Goal: Information Seeking & Learning: Check status

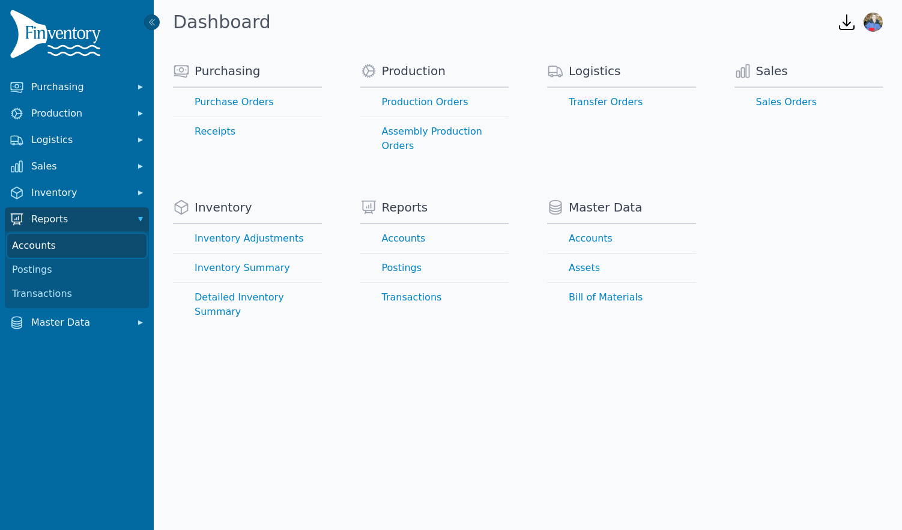
click at [50, 246] on link "Accounts" at bounding box center [76, 246] width 139 height 24
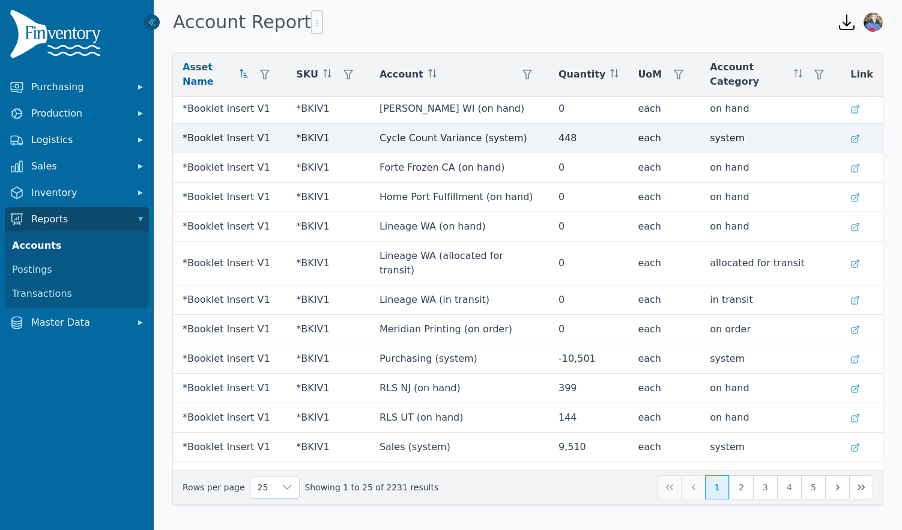
scroll to position [358, 0]
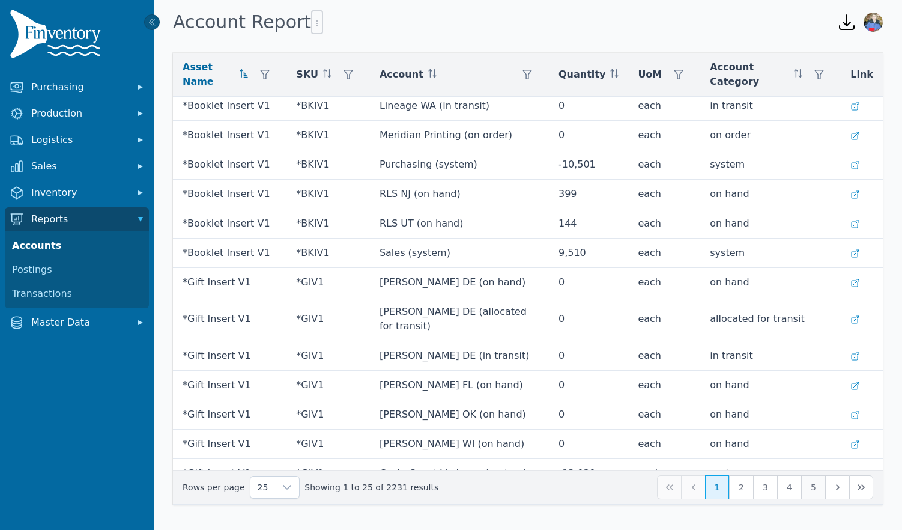
click at [816, 490] on button "5" at bounding box center [813, 487] width 24 height 24
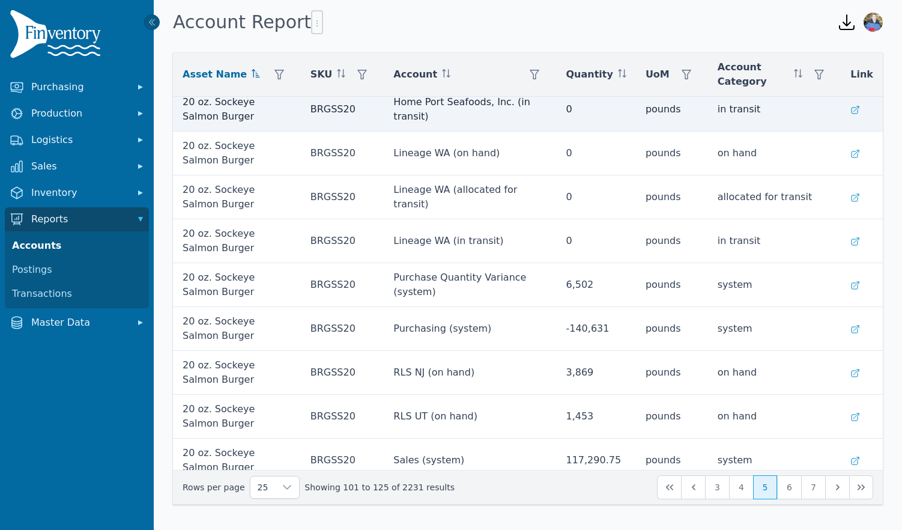
scroll to position [723, 0]
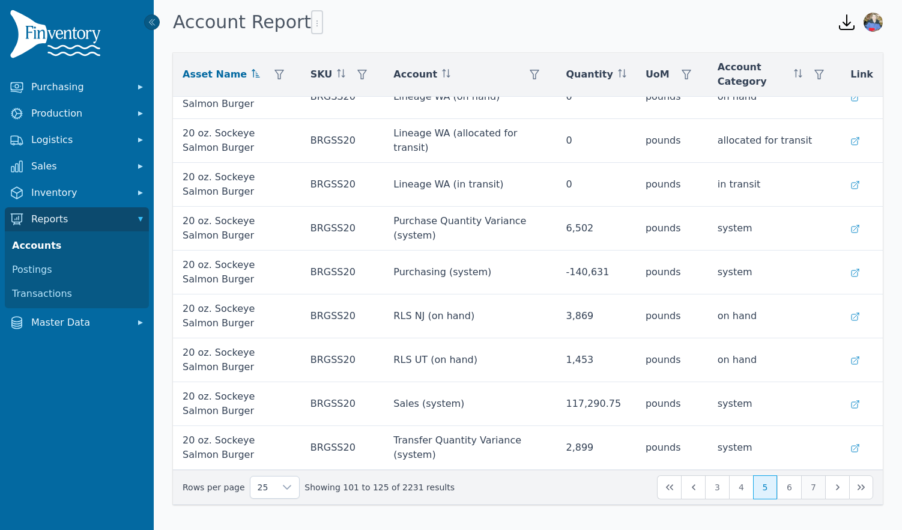
click at [811, 491] on button "7" at bounding box center [813, 487] width 24 height 24
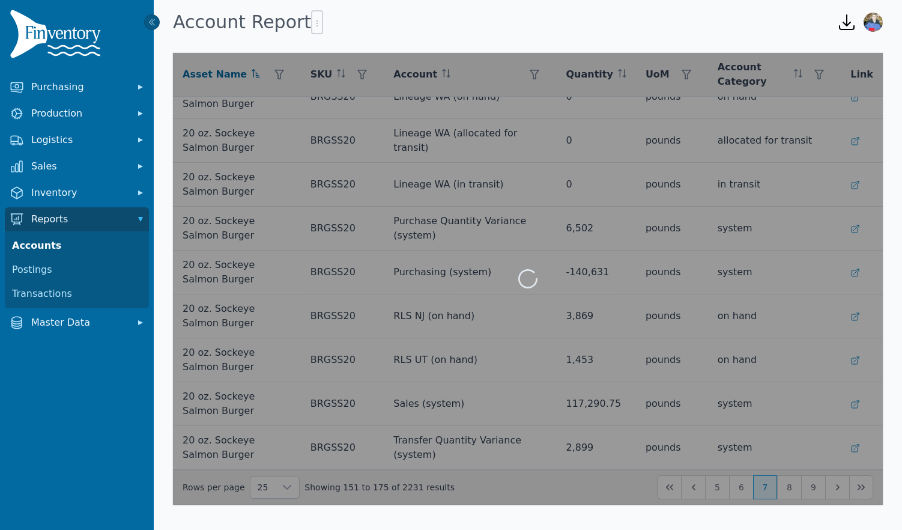
scroll to position [622, 0]
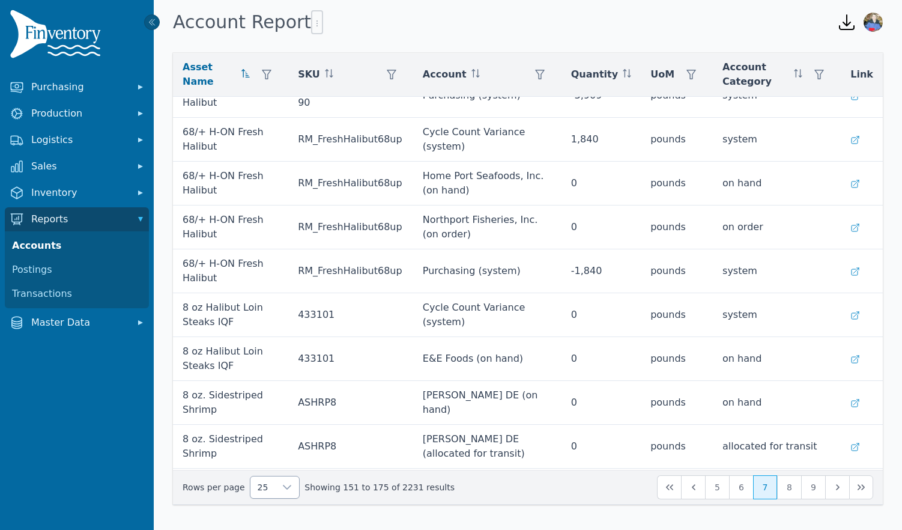
click at [282, 491] on icon at bounding box center [287, 487] width 10 height 10
click at [276, 456] on li "250" at bounding box center [270, 459] width 44 height 24
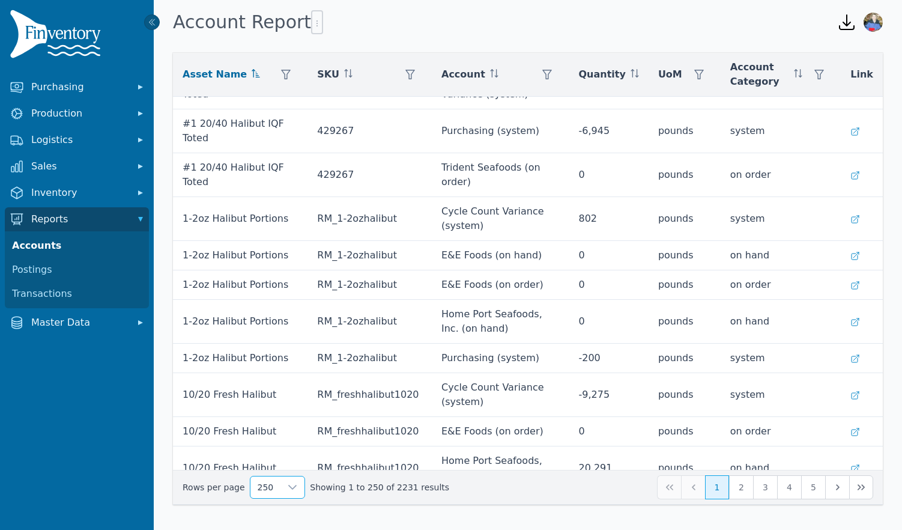
scroll to position [2553, 0]
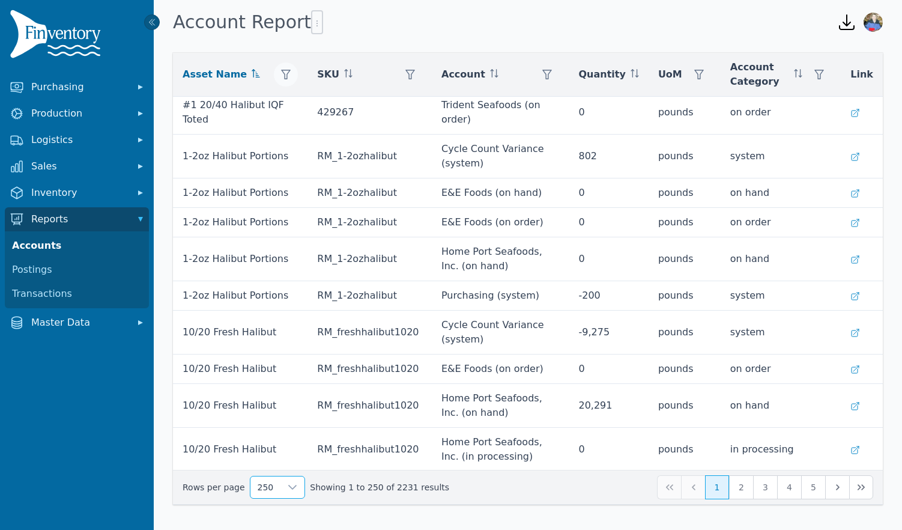
click at [281, 75] on icon "button" at bounding box center [286, 75] width 10 height 10
click at [299, 107] on div "Any" at bounding box center [328, 107] width 103 height 24
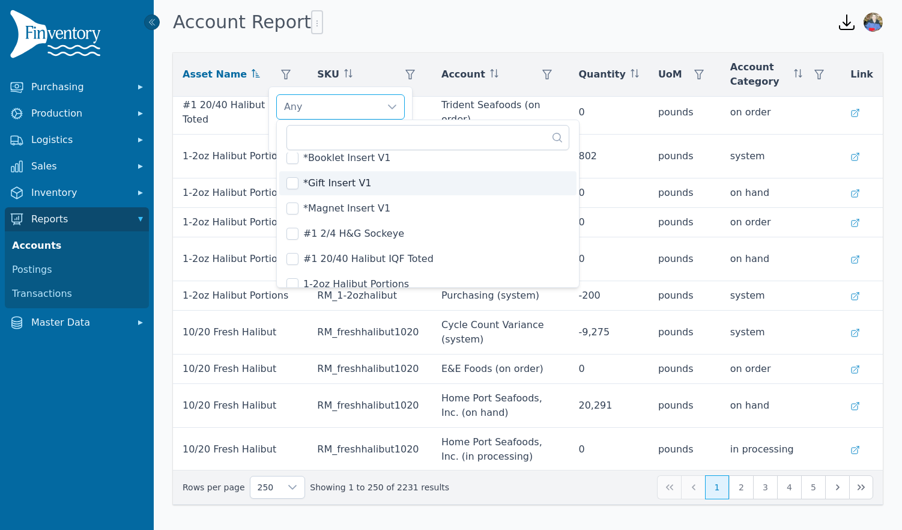
scroll to position [2, 0]
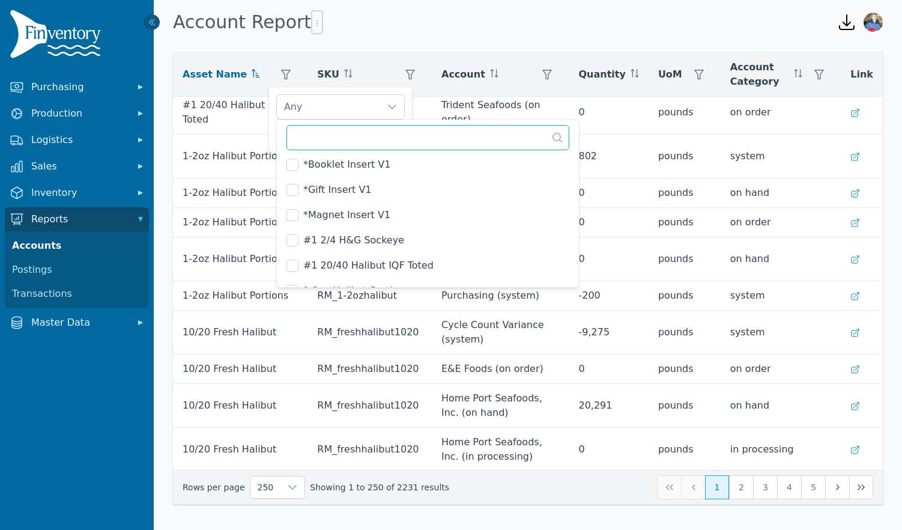
click at [339, 139] on input "text" at bounding box center [428, 137] width 283 height 25
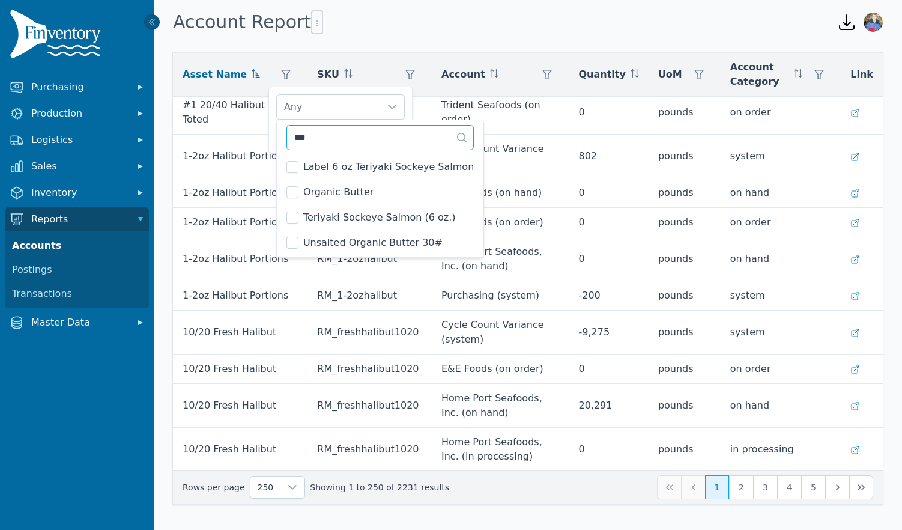
scroll to position [0, 0]
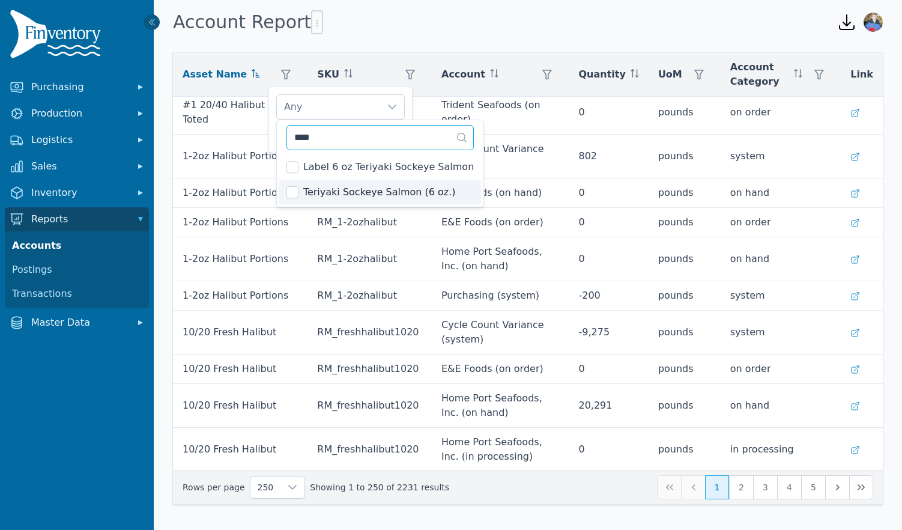
type input "****"
click at [383, 191] on span "Teriyaki Sockeye Salmon (6 oz.)" at bounding box center [379, 192] width 153 height 14
click at [399, 189] on span "Teriyaki Sockeye Salmon (6 oz.)" at bounding box center [379, 192] width 153 height 14
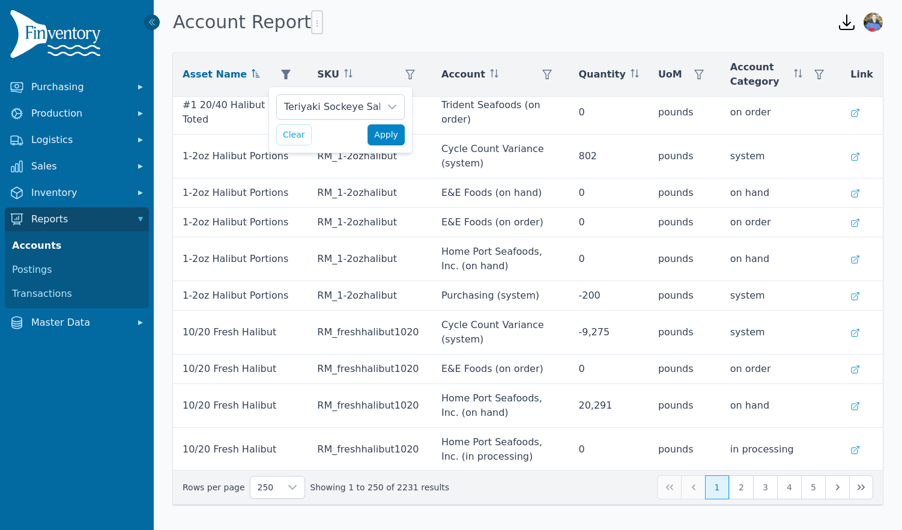
click at [388, 131] on span "Apply" at bounding box center [386, 135] width 24 height 13
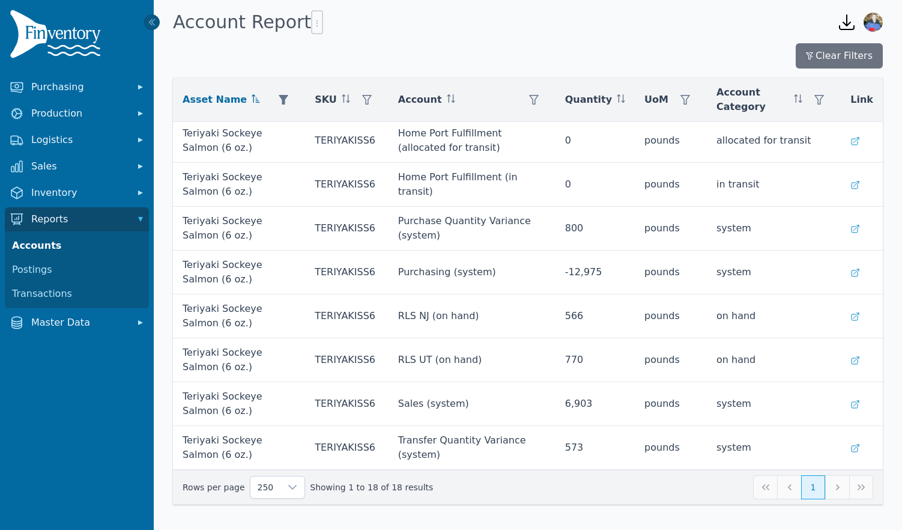
scroll to position [416, 0]
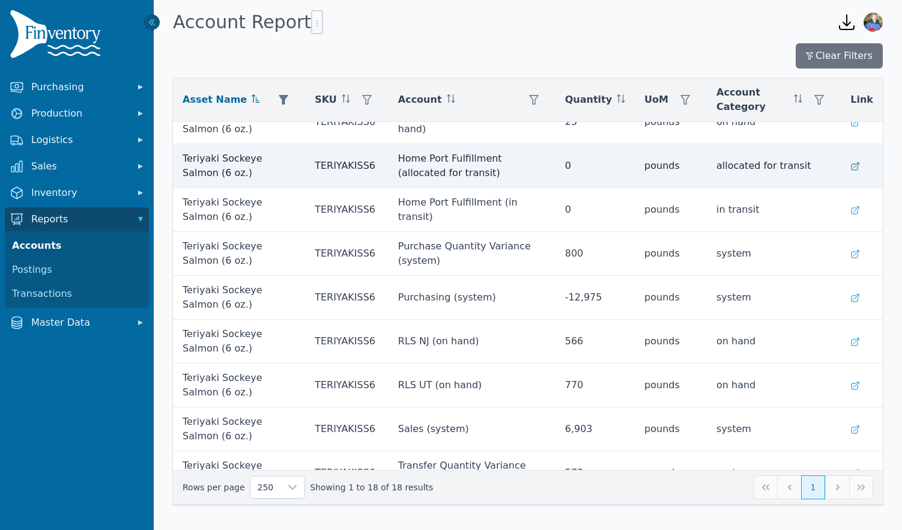
click at [857, 167] on icon at bounding box center [855, 167] width 10 height 10
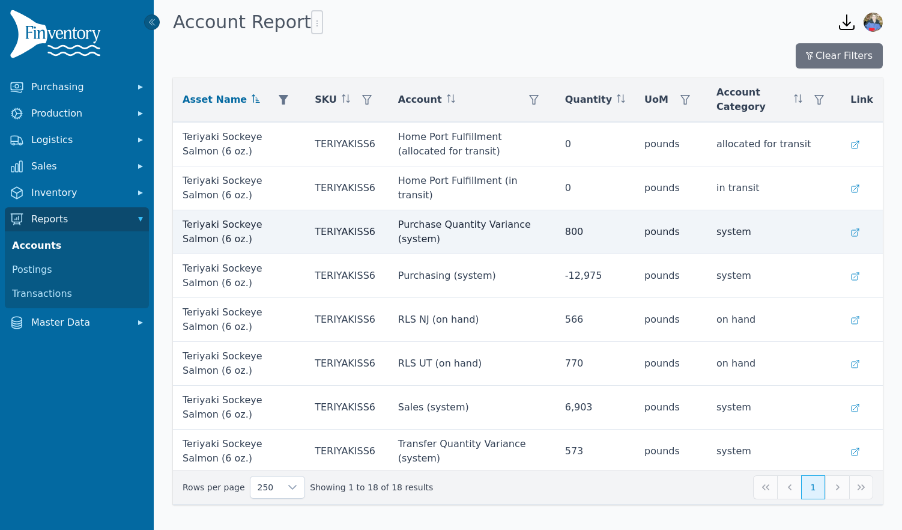
scroll to position [441, 0]
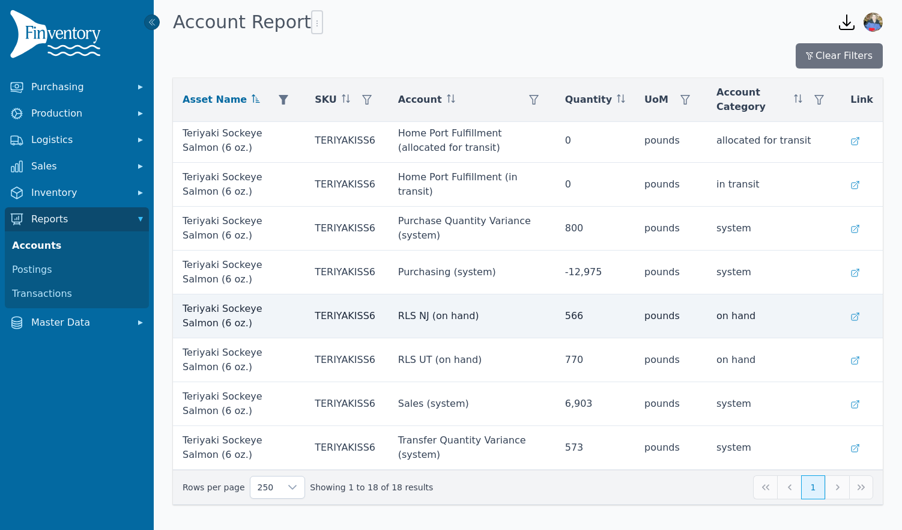
click at [447, 318] on td "RLS NJ (on hand)" at bounding box center [472, 316] width 167 height 44
click at [860, 318] on icon at bounding box center [855, 317] width 10 height 10
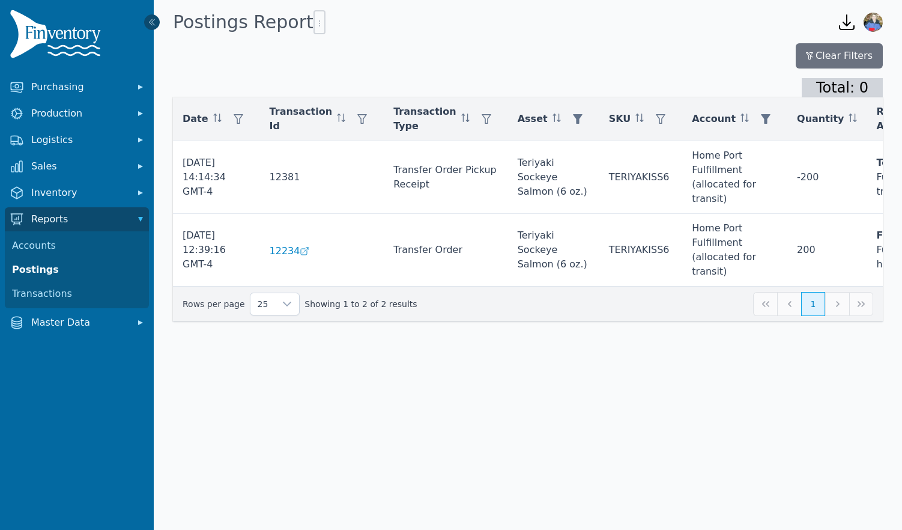
click at [152, 23] on icon at bounding box center [152, 22] width 10 height 10
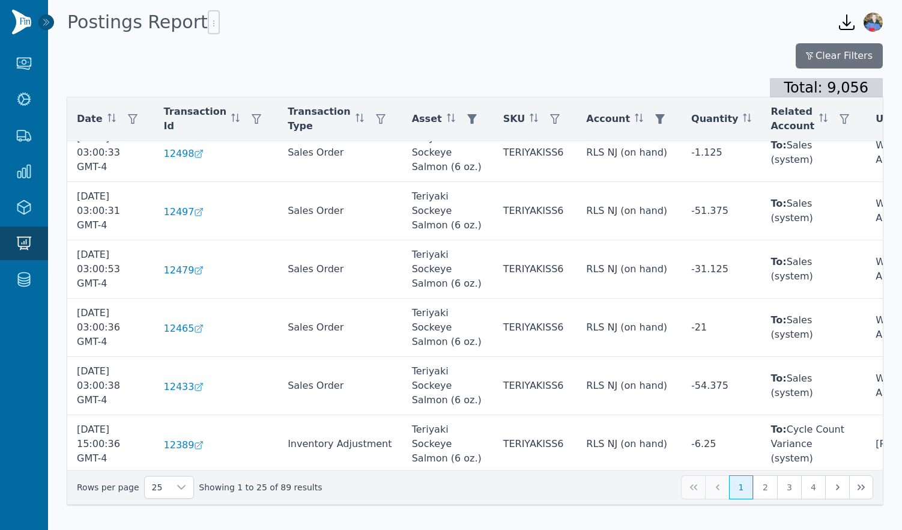
scroll to position [659, 0]
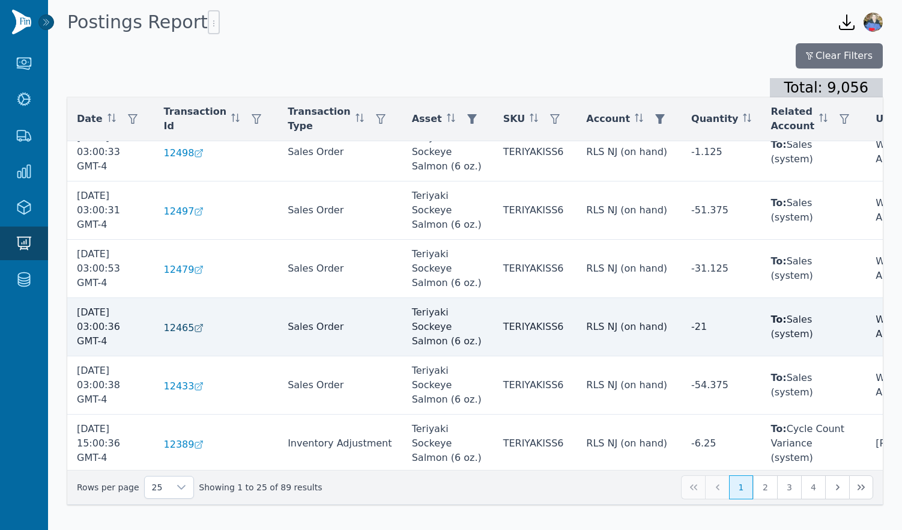
click at [177, 325] on span "12465" at bounding box center [179, 328] width 31 height 14
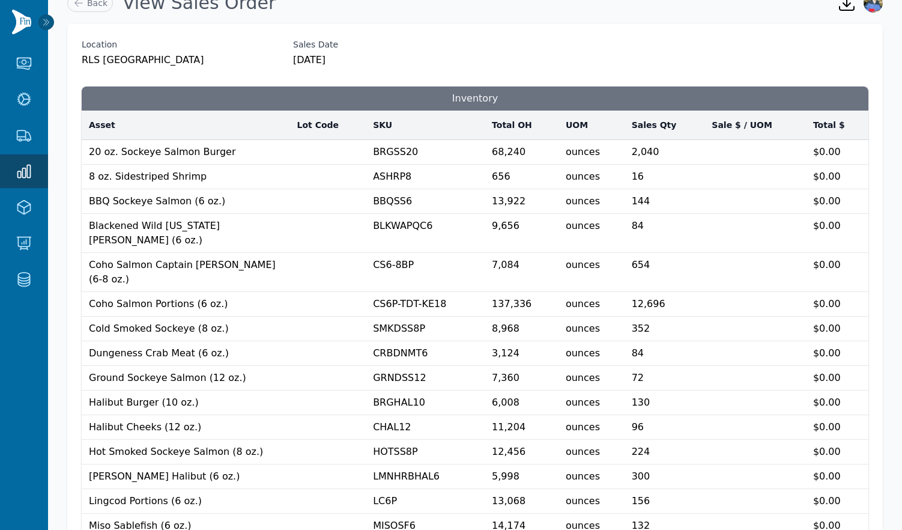
scroll to position [23, 0]
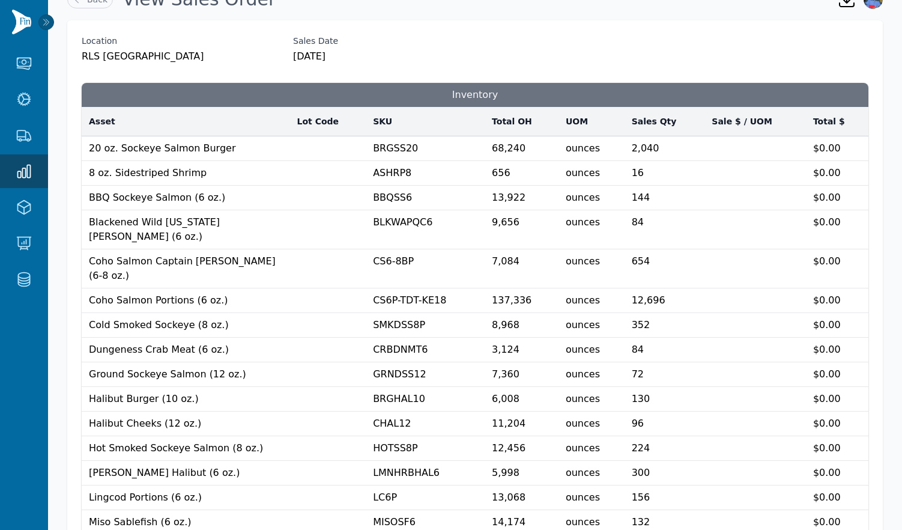
click at [315, 166] on td at bounding box center [328, 173] width 76 height 25
click at [278, 161] on td "8 oz. Sidestriped Shrimp" at bounding box center [186, 173] width 208 height 25
click at [48, 23] on icon at bounding box center [46, 22] width 10 height 10
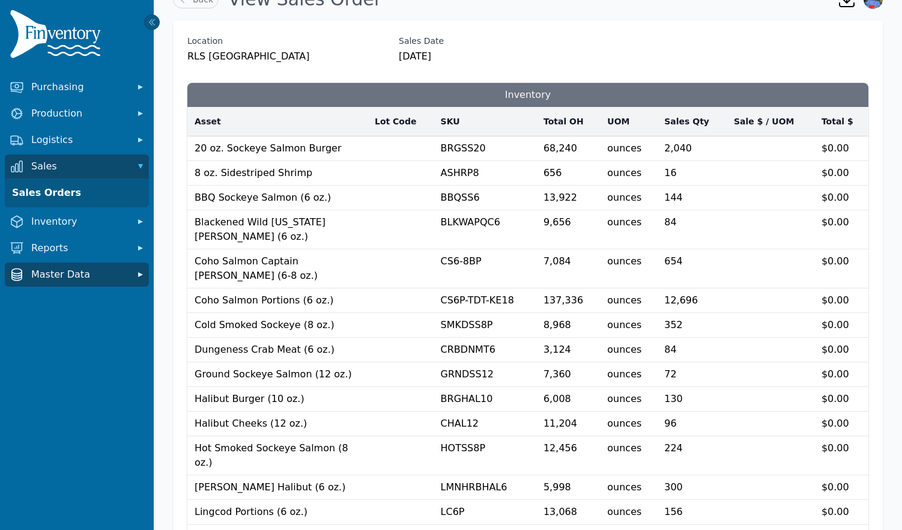
click at [102, 277] on span "Master Data" at bounding box center [79, 274] width 96 height 14
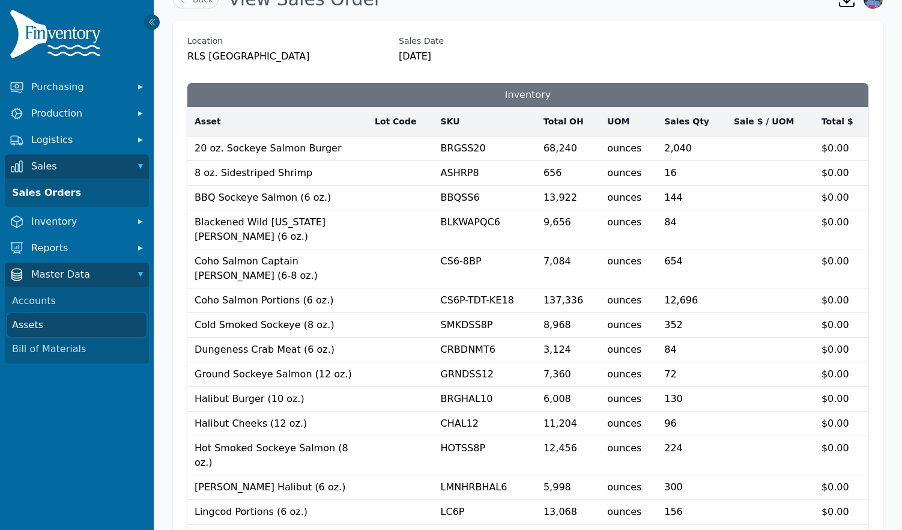
click at [62, 324] on link "Assets" at bounding box center [76, 325] width 139 height 24
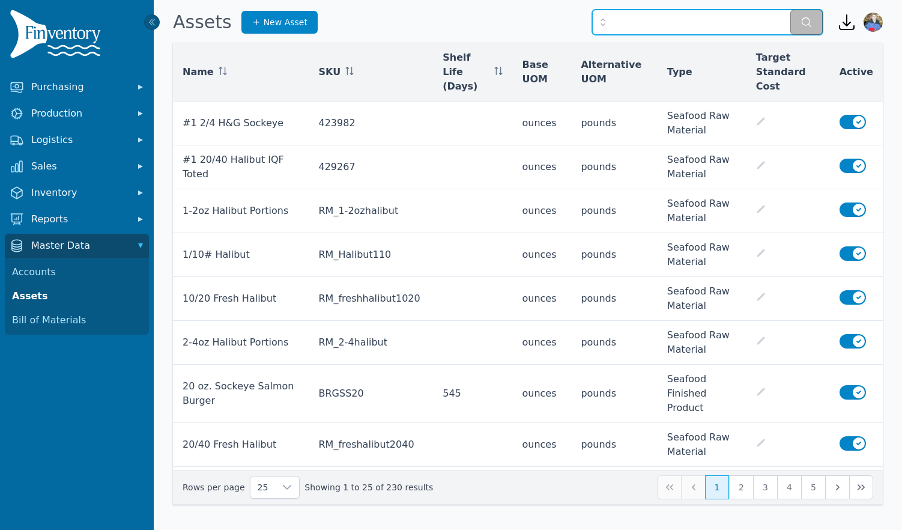
click at [658, 29] on input "text" at bounding box center [707, 22] width 231 height 25
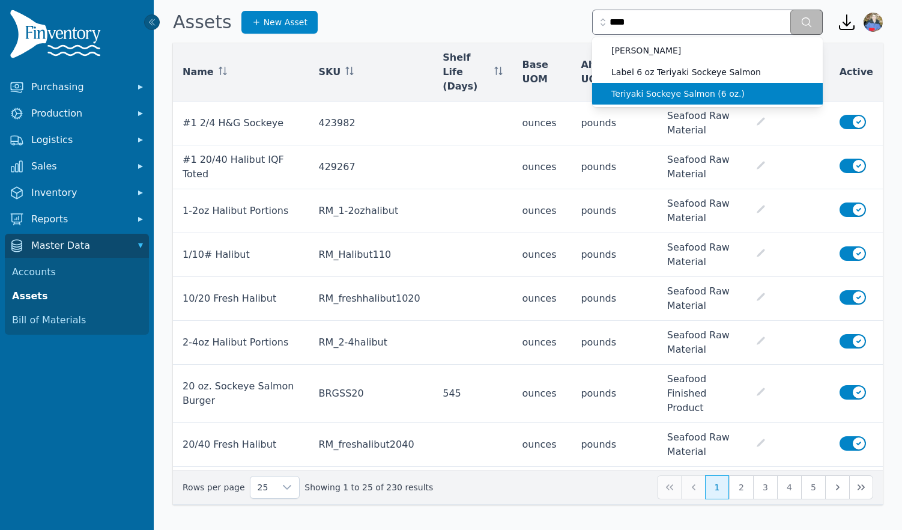
click at [687, 95] on span "Teriyaki Sockeye Salmon (6 oz.)" at bounding box center [712, 94] width 202 height 12
type input "**********"
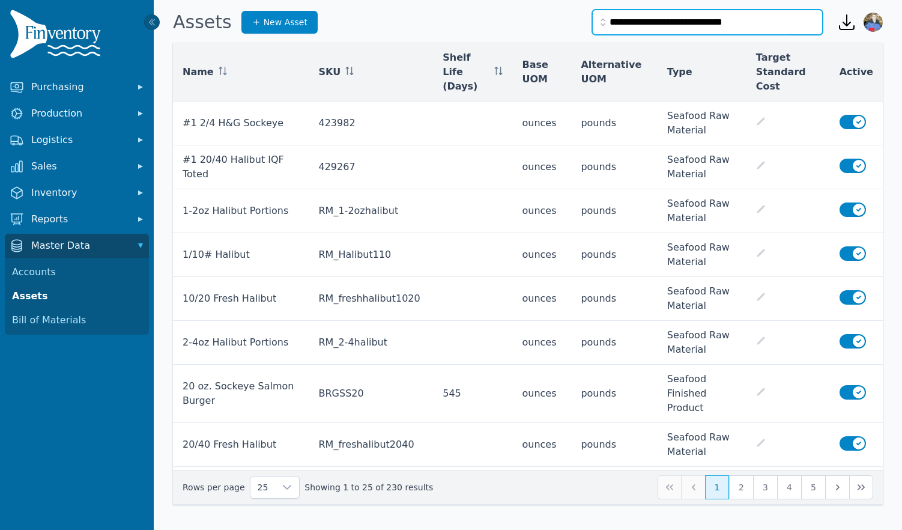
click at [790, 10] on button "submit" at bounding box center [806, 22] width 32 height 25
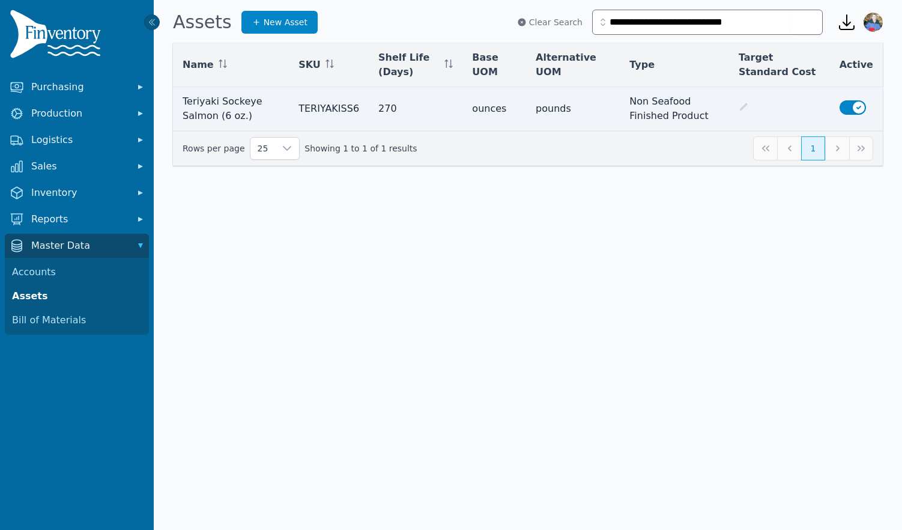
click at [243, 114] on td "Teriyaki Sockeye Salmon (6 oz.)" at bounding box center [231, 109] width 116 height 44
click at [650, 112] on td "Non Seafood Finished Product" at bounding box center [674, 109] width 109 height 44
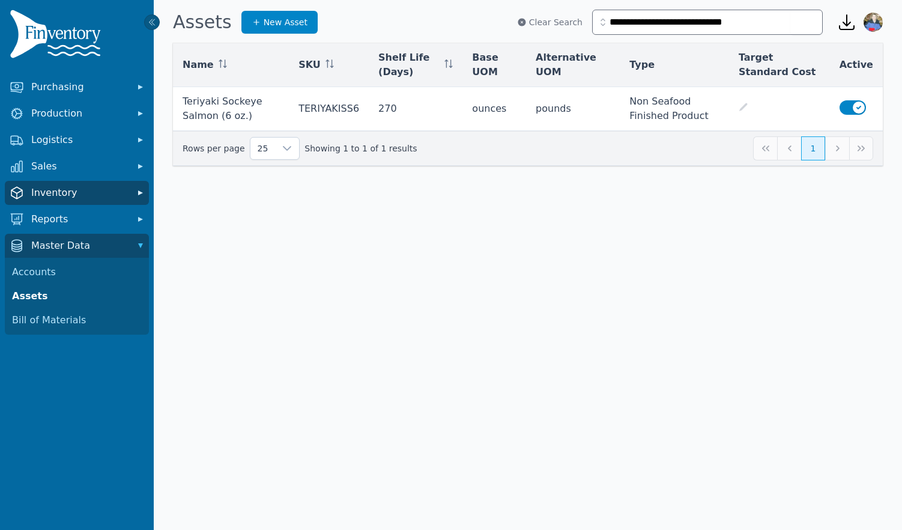
click at [112, 195] on span "Inventory" at bounding box center [79, 193] width 96 height 14
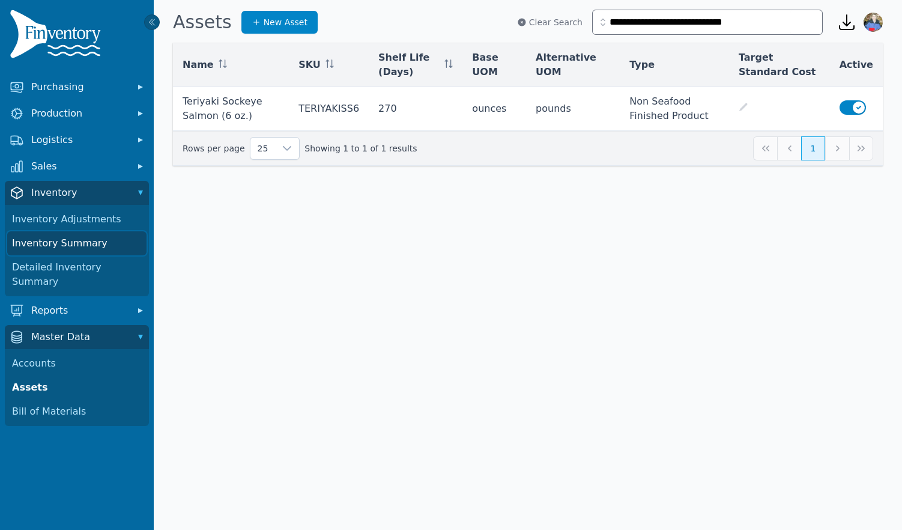
click at [83, 250] on link "Inventory Summary" at bounding box center [76, 243] width 139 height 24
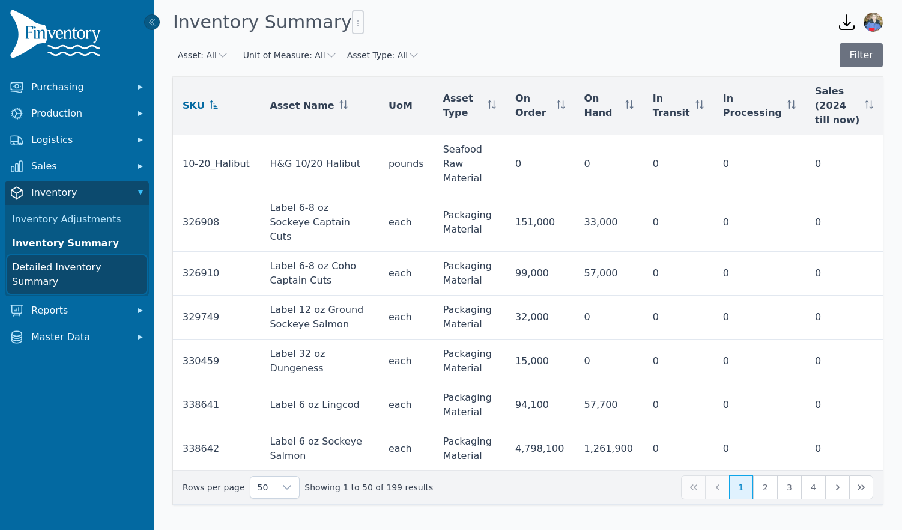
click at [81, 272] on link "Detailed Inventory Summary" at bounding box center [76, 274] width 139 height 38
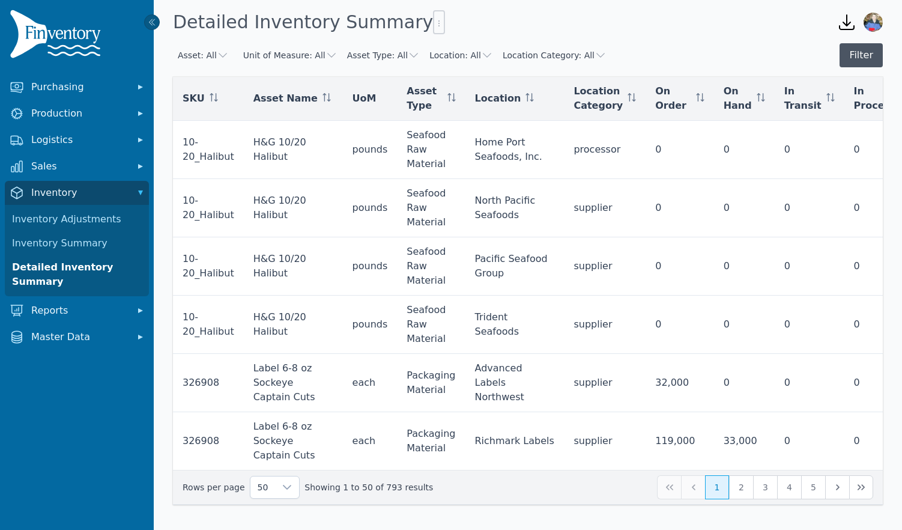
click at [865, 61] on button "Filter" at bounding box center [861, 55] width 43 height 24
click at [861, 58] on button "Filter" at bounding box center [861, 55] width 43 height 24
click at [866, 54] on button "Filter" at bounding box center [861, 55] width 43 height 24
click at [860, 58] on button "Filter" at bounding box center [861, 55] width 43 height 24
click at [434, 26] on icon "button" at bounding box center [439, 24] width 10 height 10
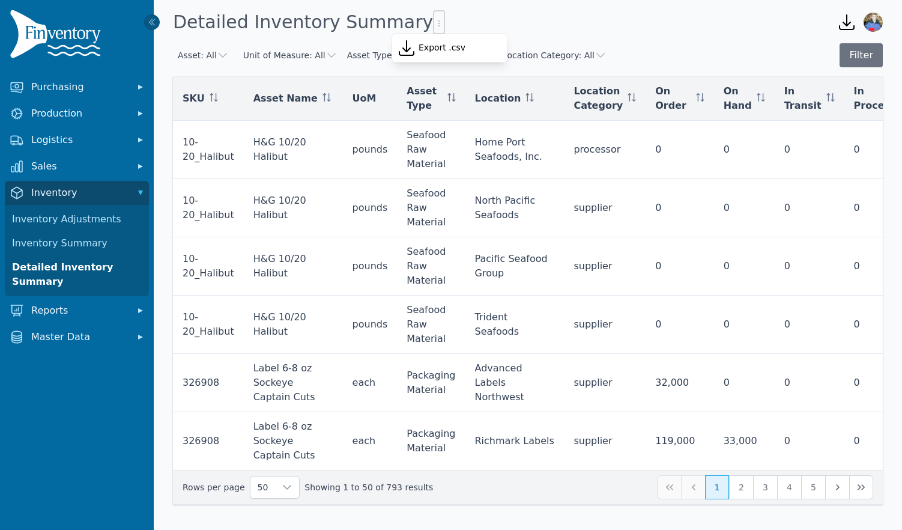
click at [432, 17] on div "Detailed Inventory Summary" at bounding box center [498, 22] width 650 height 32
click at [329, 99] on icon at bounding box center [329, 97] width 1 height 8
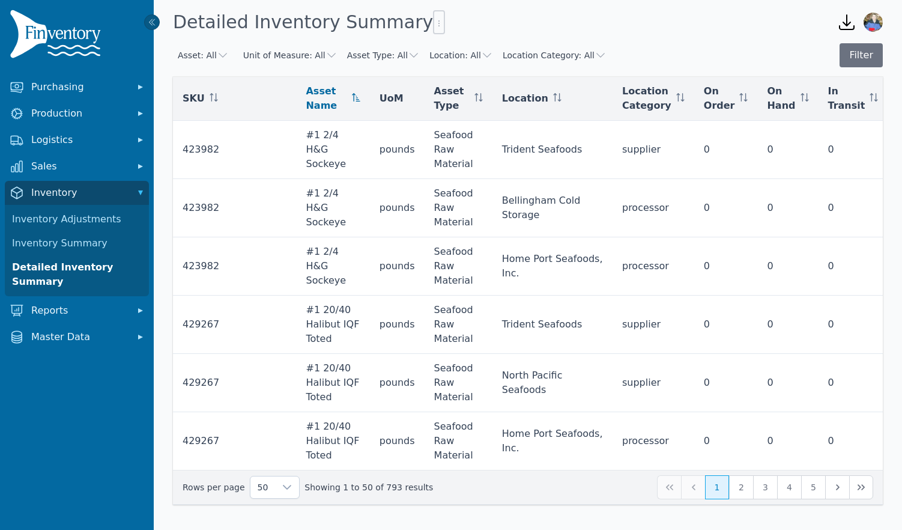
click at [326, 58] on icon "button" at bounding box center [332, 55] width 12 height 12
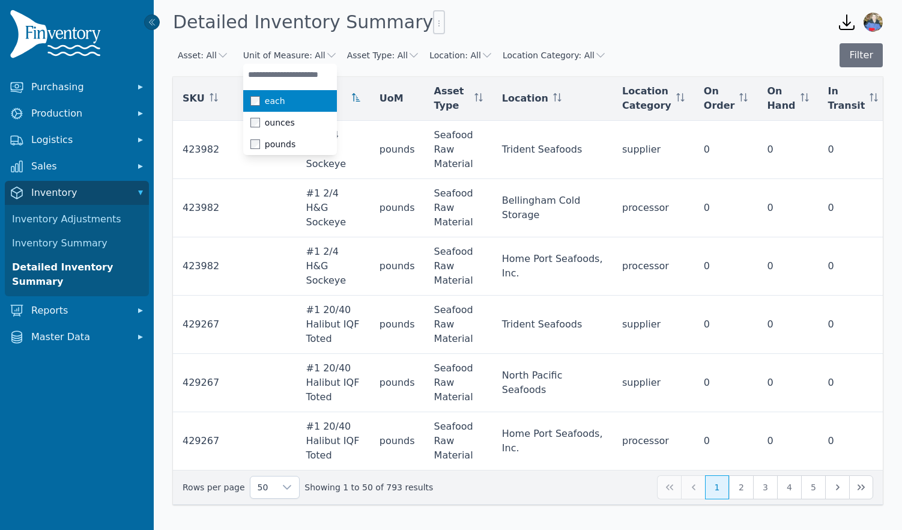
click at [219, 55] on icon "button" at bounding box center [223, 55] width 8 height 5
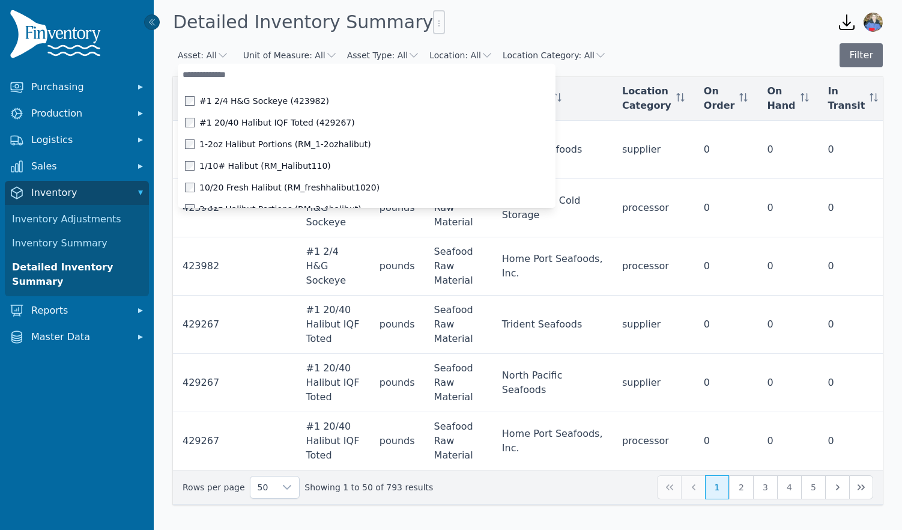
click at [239, 76] on input "text" at bounding box center [367, 75] width 378 height 22
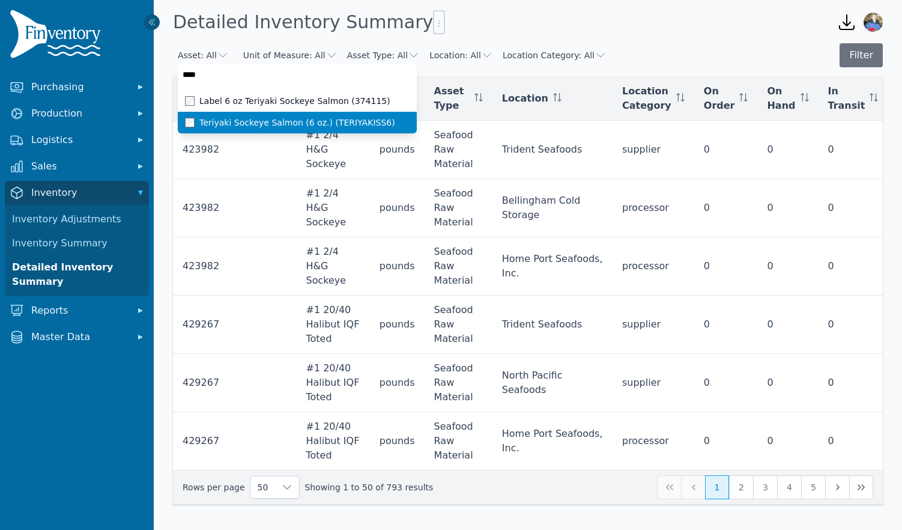
type input "****"
click at [251, 118] on span "Teriyaki Sockeye Salmon (6 oz.) (TERIYAKISS6)" at bounding box center [297, 123] width 196 height 12
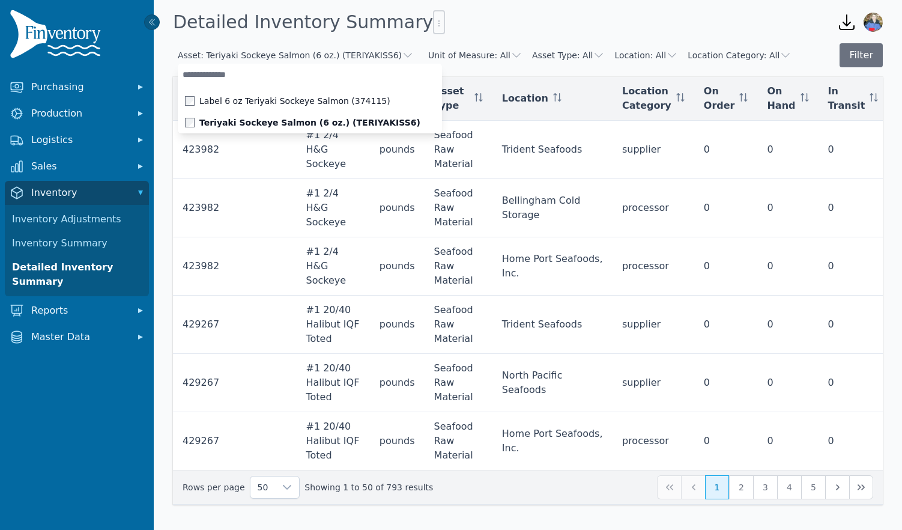
click at [453, 26] on div "Detailed Inventory Summary" at bounding box center [498, 22] width 650 height 32
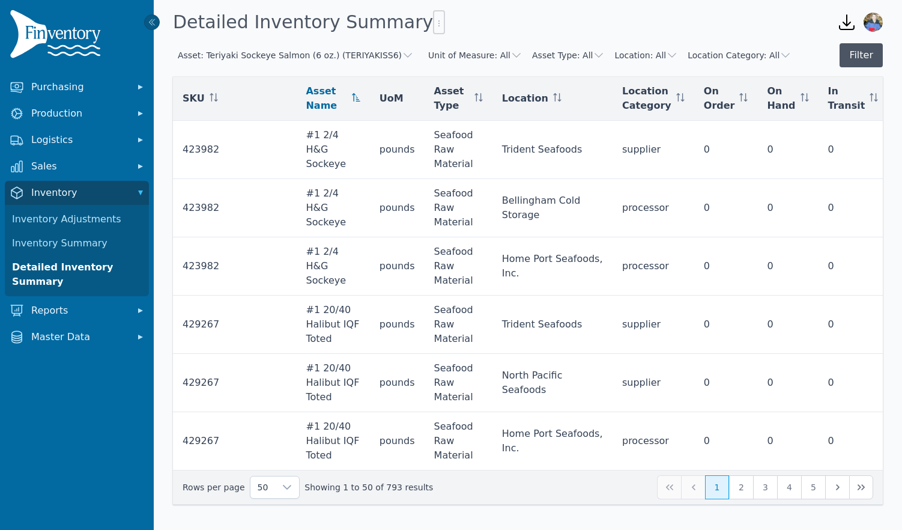
click at [855, 54] on button "Filter" at bounding box center [861, 55] width 43 height 24
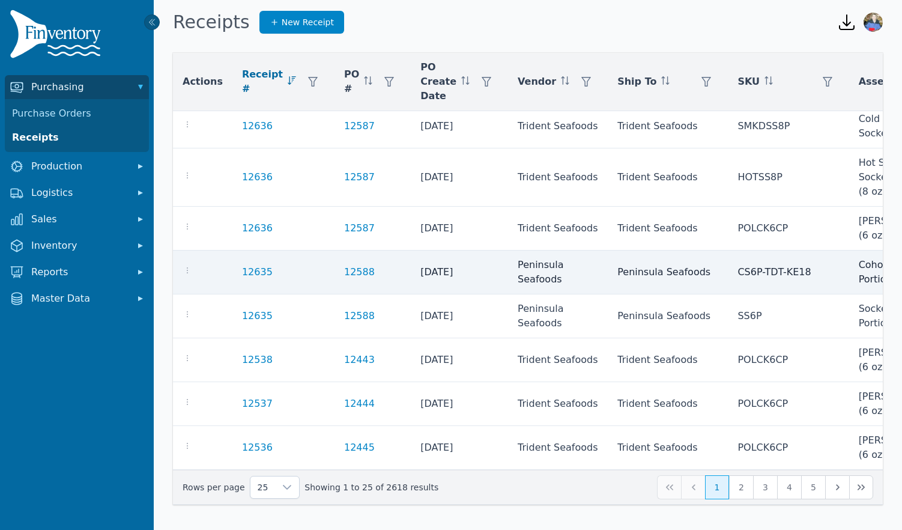
scroll to position [810, 0]
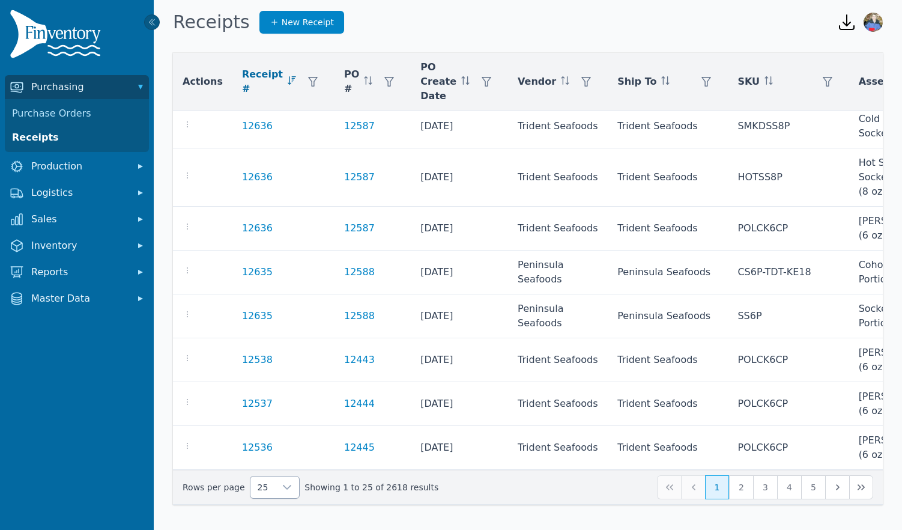
click at [282, 487] on icon at bounding box center [287, 487] width 10 height 10
click at [274, 461] on li "250" at bounding box center [270, 459] width 44 height 24
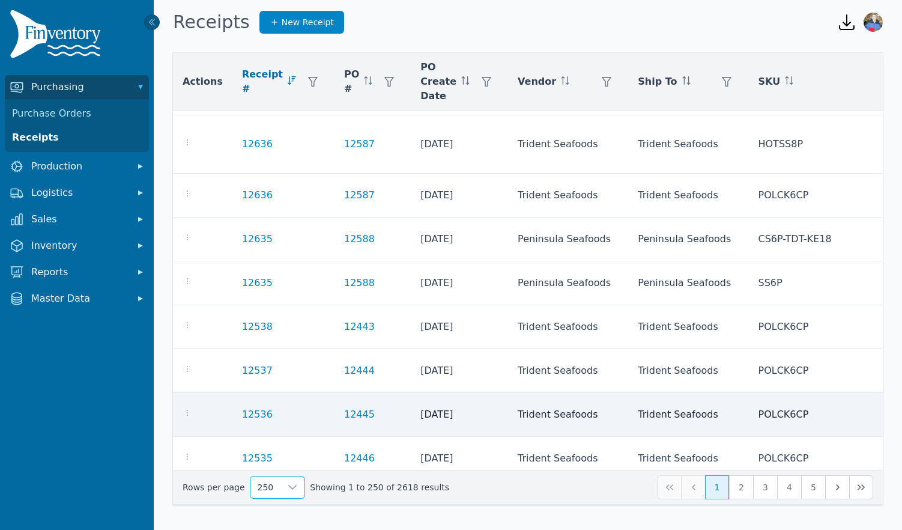
scroll to position [791, 0]
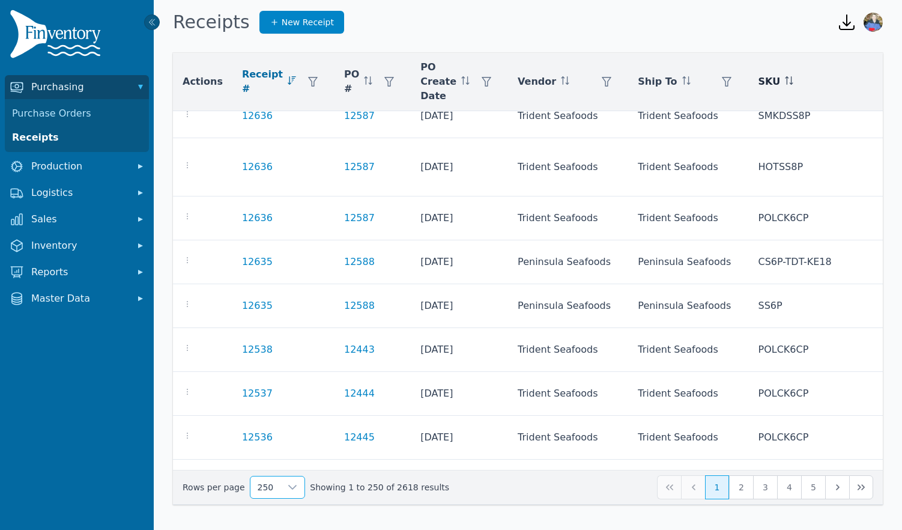
click at [808, 118] on div "Any" at bounding box center [766, 114] width 103 height 24
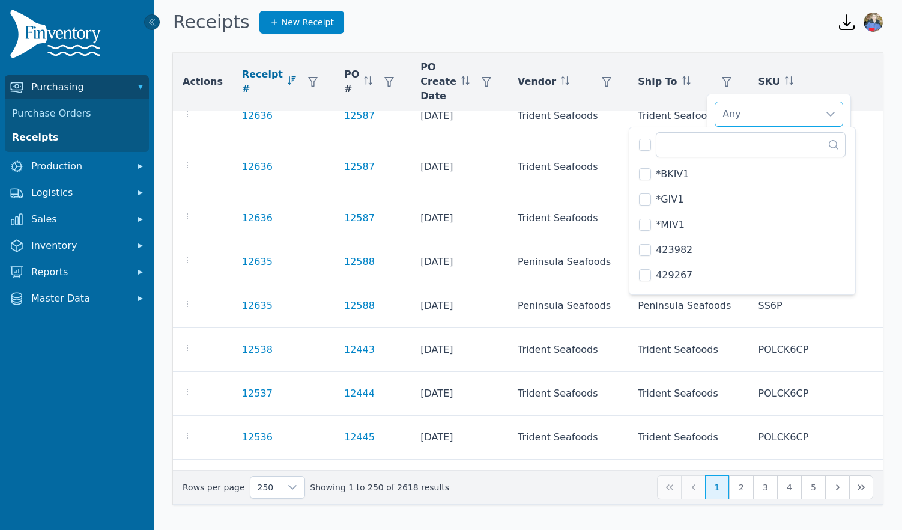
click at [826, 115] on icon at bounding box center [831, 114] width 10 height 10
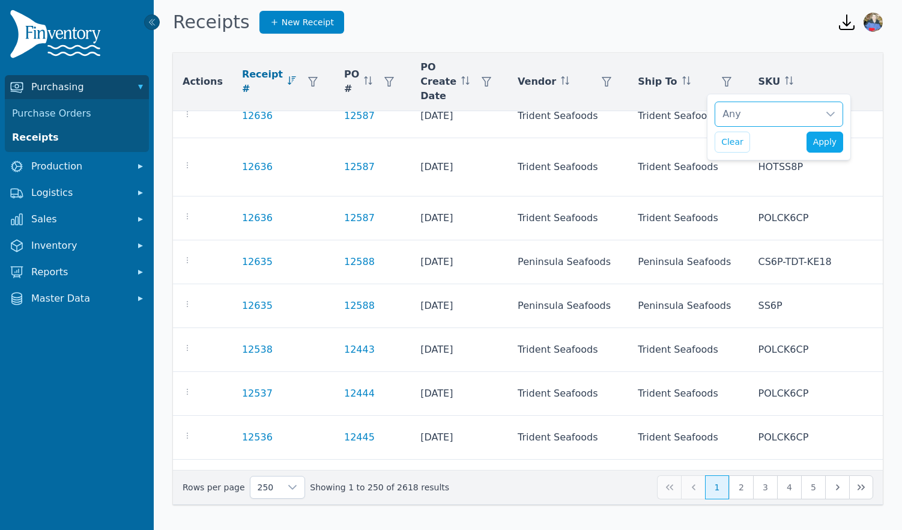
click at [829, 112] on icon at bounding box center [831, 114] width 10 height 10
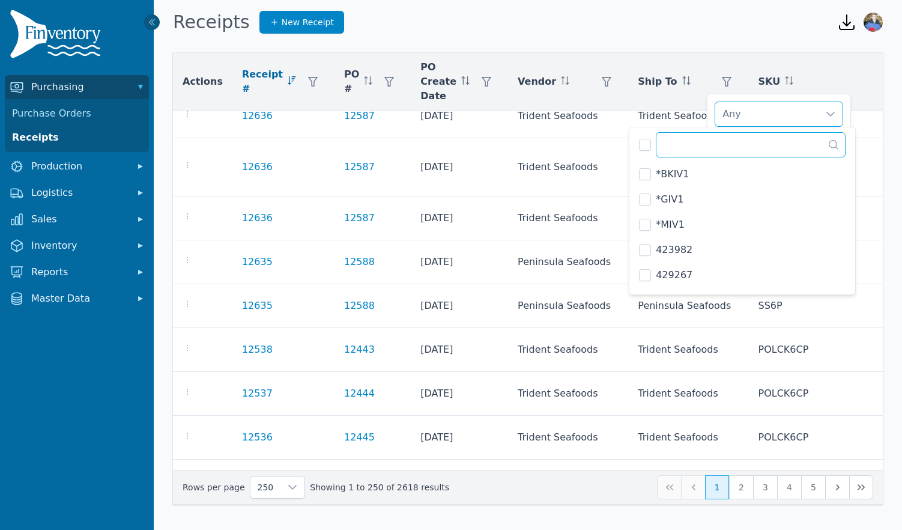
click at [749, 139] on input "text" at bounding box center [751, 144] width 190 height 25
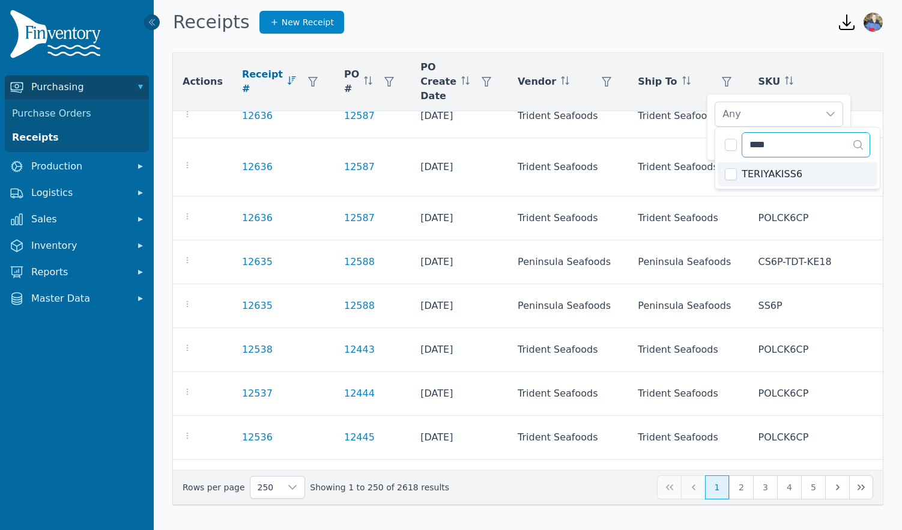
type input "****"
click at [771, 175] on span "TERIYAKISS6" at bounding box center [772, 174] width 61 height 14
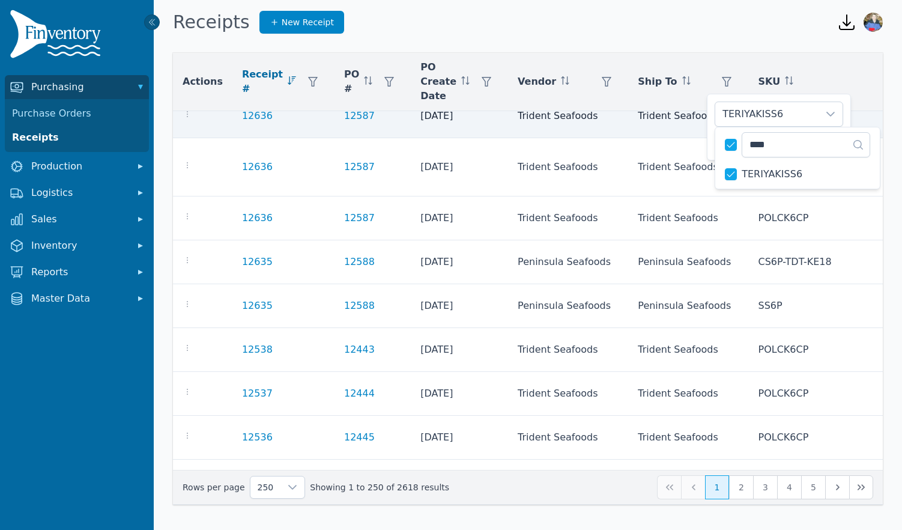
click at [855, 118] on td "SMKDSS8P" at bounding box center [852, 116] width 209 height 44
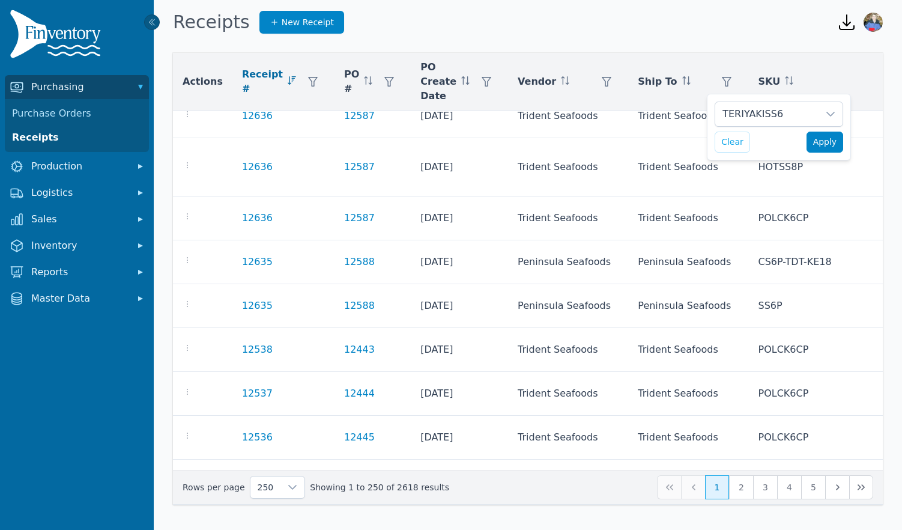
click at [825, 142] on span "Apply" at bounding box center [825, 142] width 24 height 13
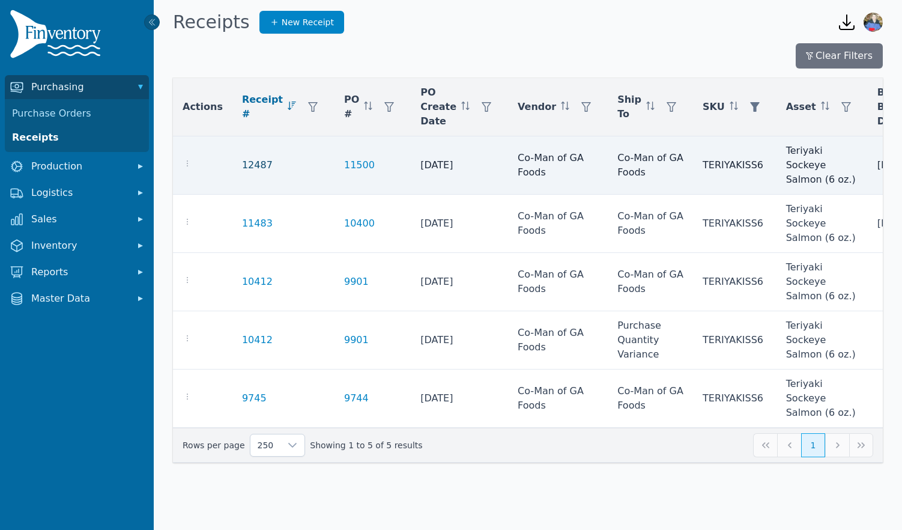
click at [259, 168] on link "12487" at bounding box center [257, 165] width 31 height 14
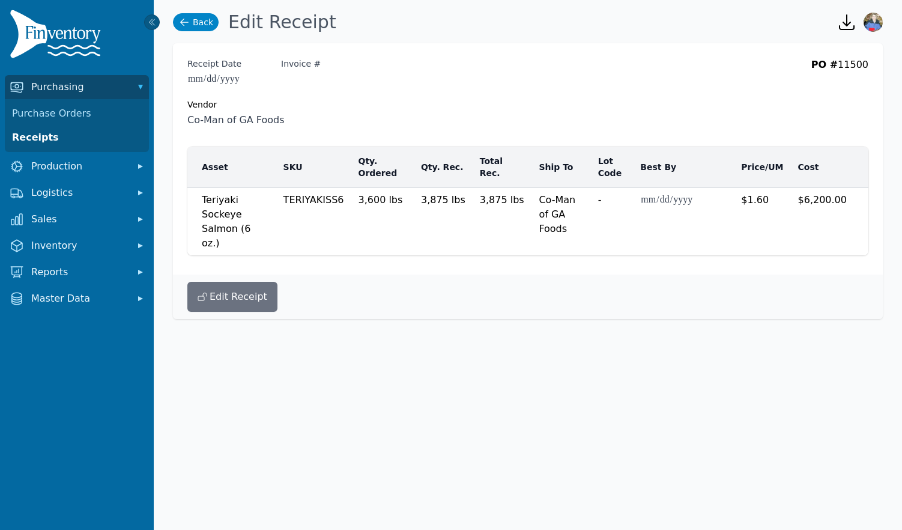
click at [194, 23] on link "Back" at bounding box center [196, 22] width 46 height 18
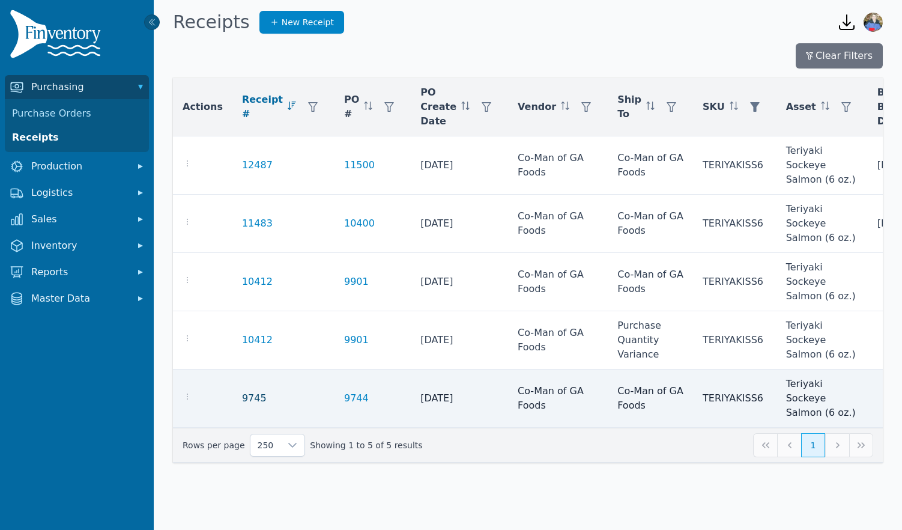
click at [250, 400] on link "9745" at bounding box center [254, 398] width 25 height 14
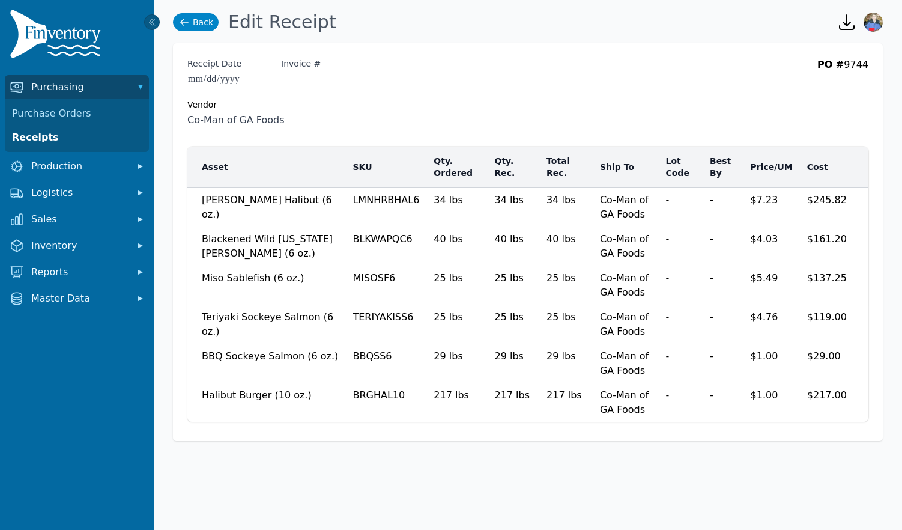
click at [187, 19] on icon at bounding box center [184, 22] width 12 height 12
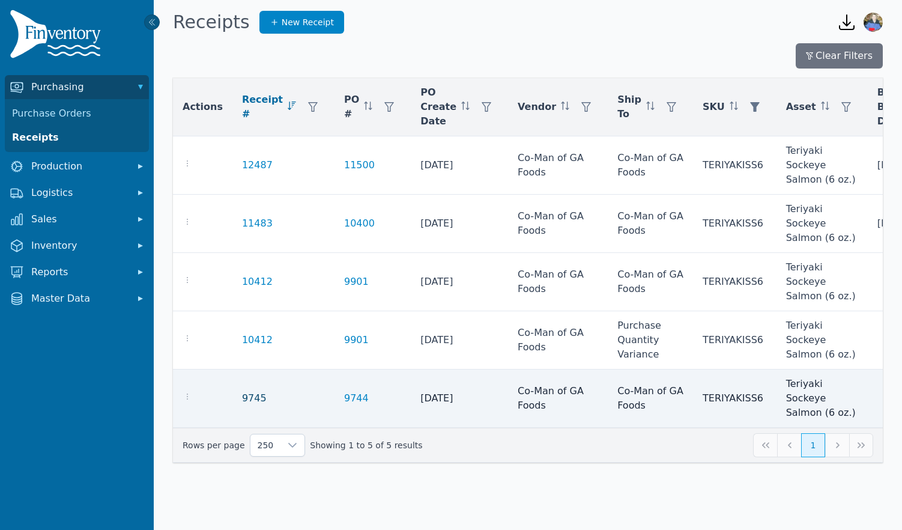
click at [248, 400] on link "9745" at bounding box center [254, 398] width 25 height 14
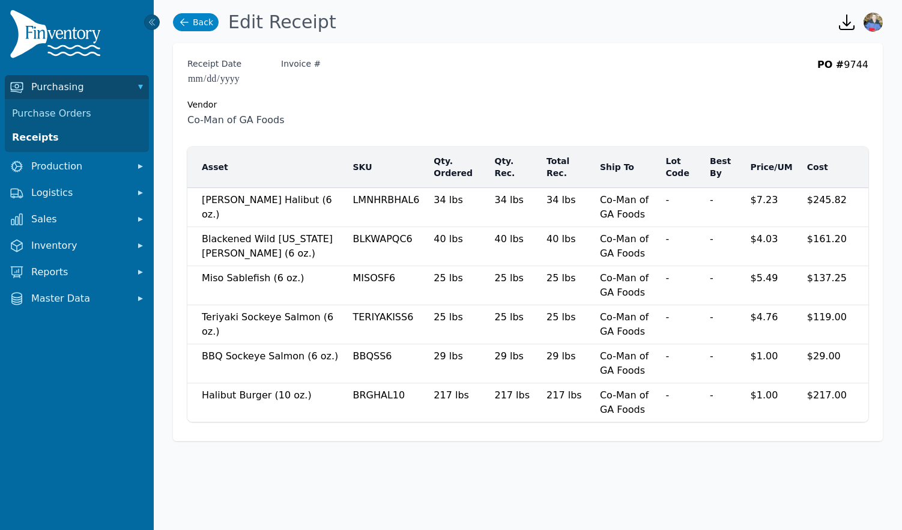
click at [195, 20] on link "Back" at bounding box center [196, 22] width 46 height 18
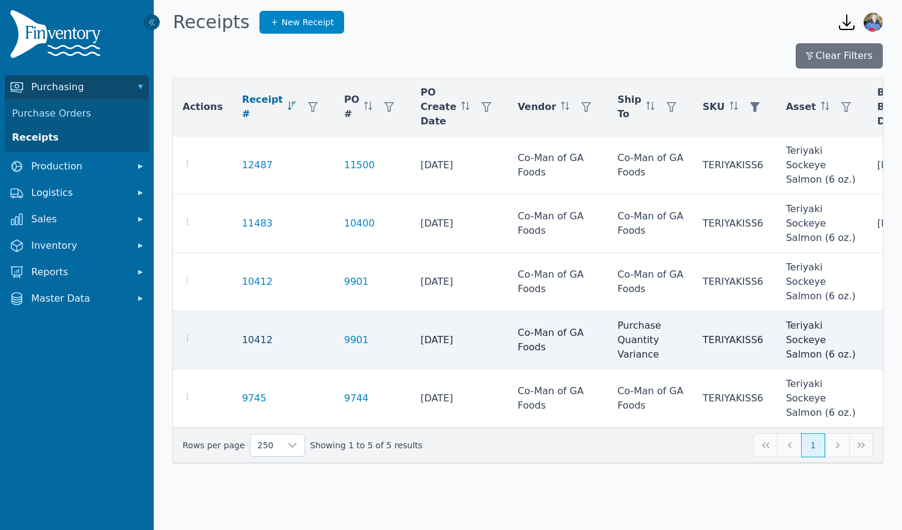
click at [253, 340] on link "10412" at bounding box center [257, 340] width 31 height 14
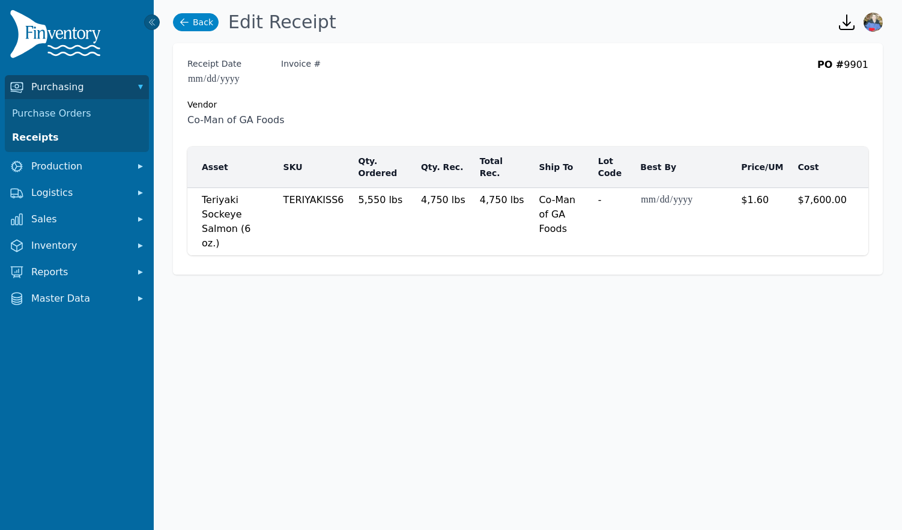
click at [197, 20] on link "Back" at bounding box center [196, 22] width 46 height 18
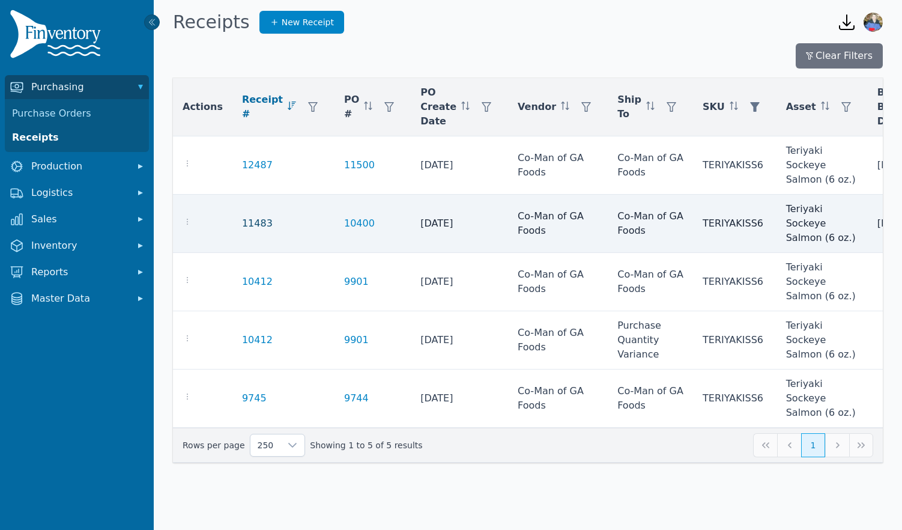
click at [257, 221] on link "11483" at bounding box center [257, 223] width 31 height 14
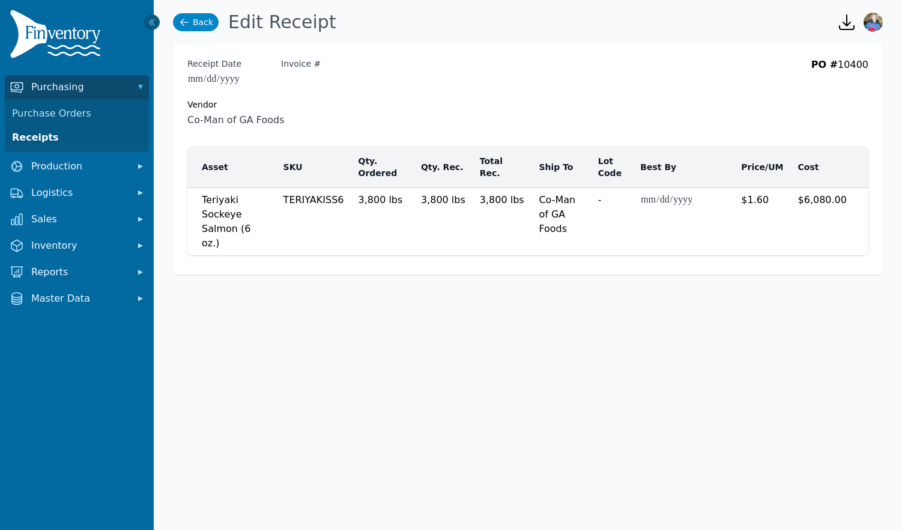
click at [200, 24] on link "Back" at bounding box center [196, 22] width 46 height 18
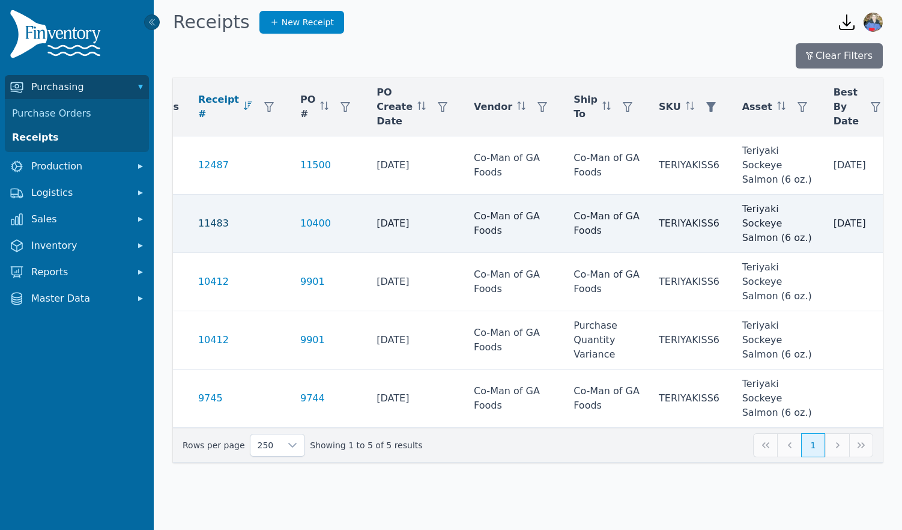
scroll to position [0, 44]
click at [210, 222] on link "11483" at bounding box center [213, 223] width 31 height 14
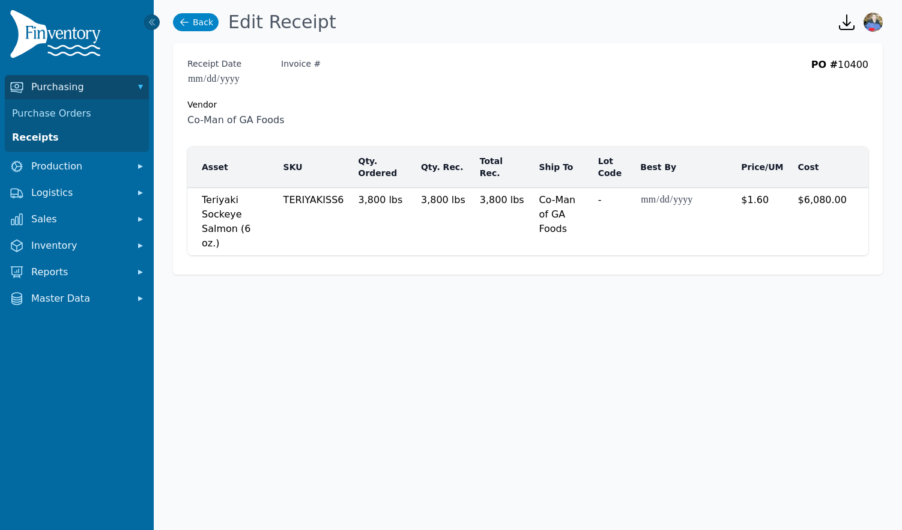
click at [186, 19] on icon at bounding box center [184, 22] width 12 height 12
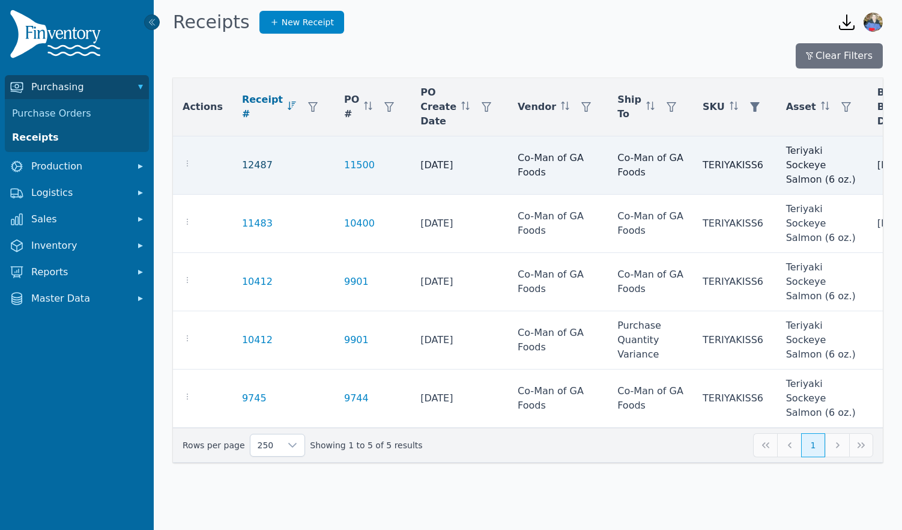
click at [251, 164] on link "12487" at bounding box center [257, 165] width 31 height 14
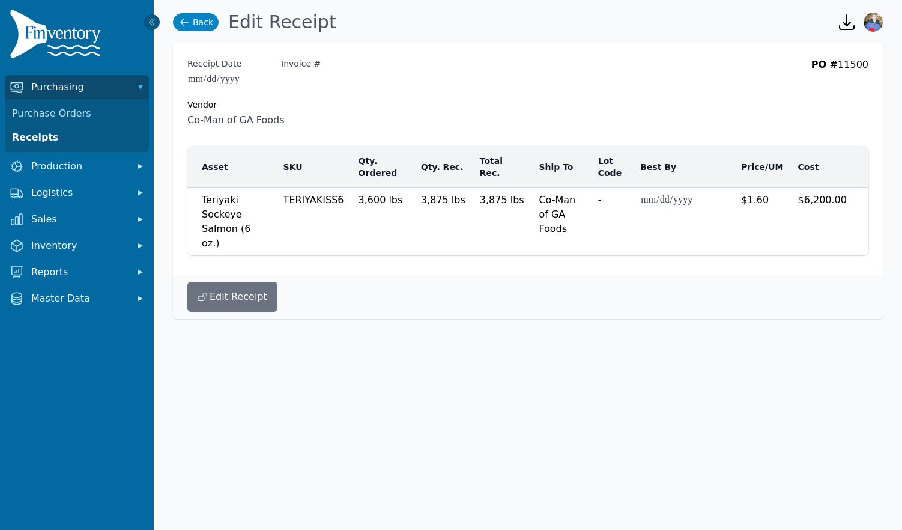
click at [187, 18] on icon at bounding box center [184, 22] width 12 height 12
